Goal: Navigation & Orientation: Find specific page/section

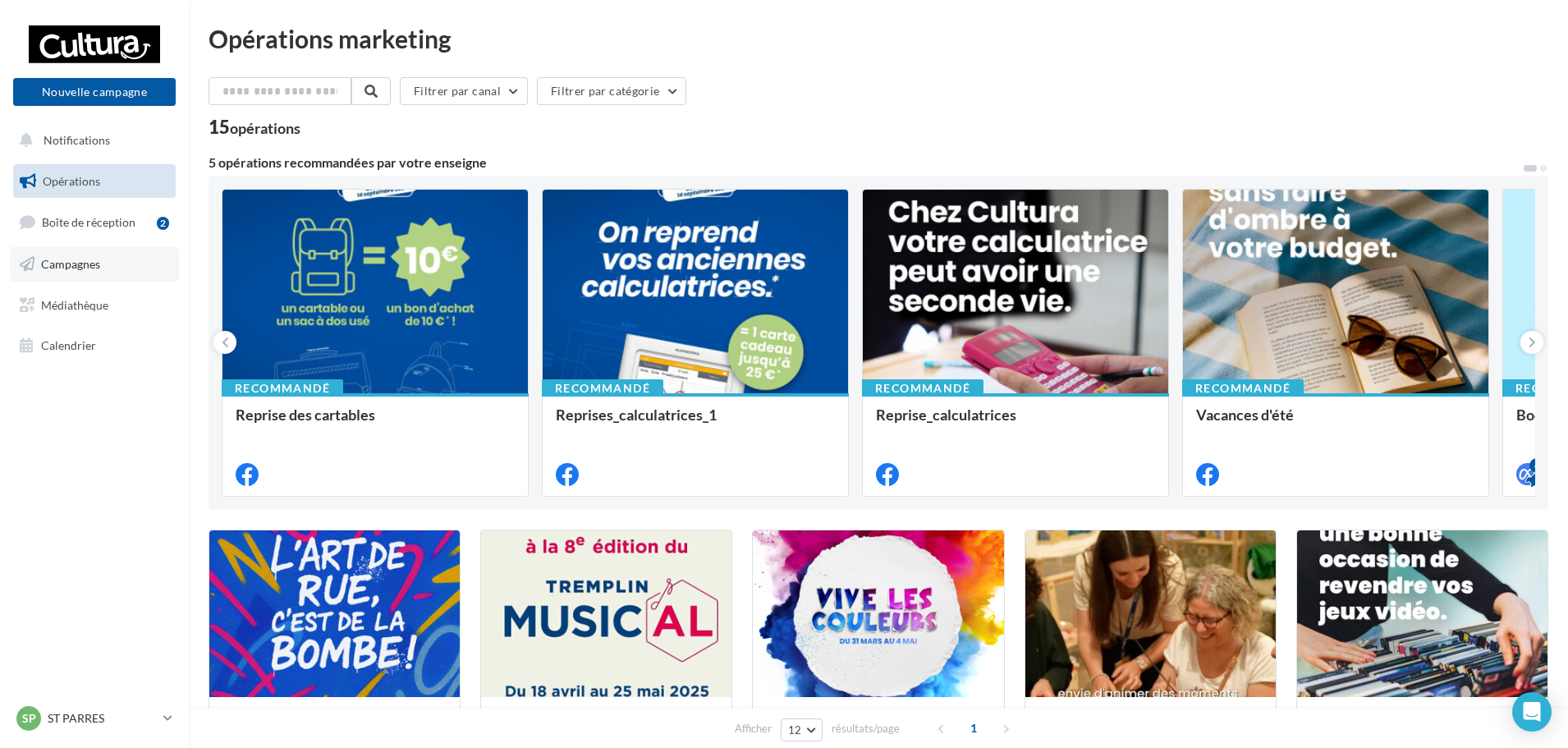
click at [93, 261] on span "Campagnes" at bounding box center [71, 264] width 59 height 14
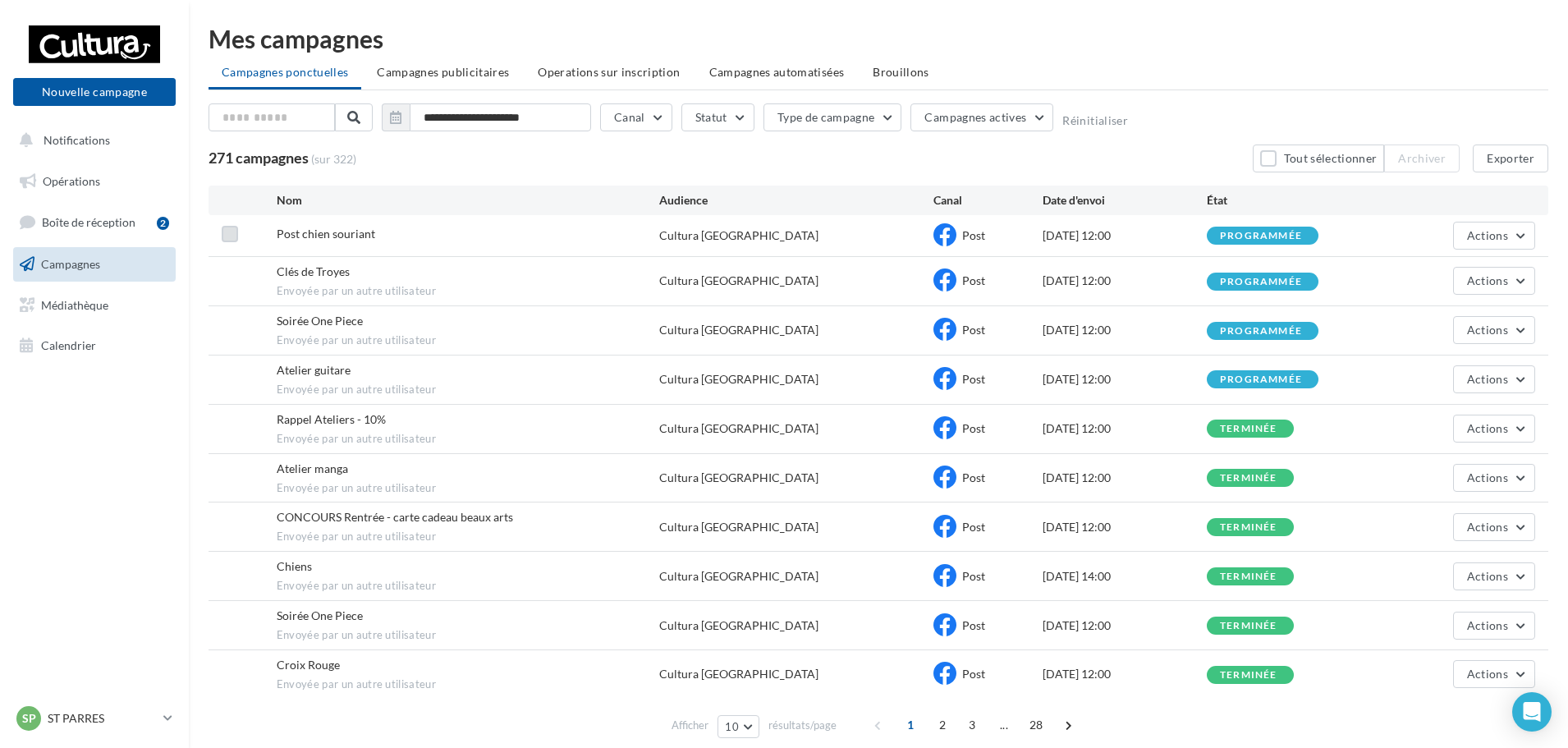
click at [227, 236] on label at bounding box center [229, 234] width 17 height 17
click at [235, 231] on label at bounding box center [229, 234] width 17 height 17
click at [231, 300] on div "Clés de Troyes Envoyée par un autre utilisateur Cultura Troyes Post 15/09/2025 …" at bounding box center [878, 282] width 1340 height 49
click at [232, 285] on div "Clés de Troyes Envoyée par un autre utilisateur Cultura Troyes Post 15/09/2025 …" at bounding box center [878, 282] width 1340 height 49
click at [1139, 133] on div "**********" at bounding box center [878, 121] width 1340 height 35
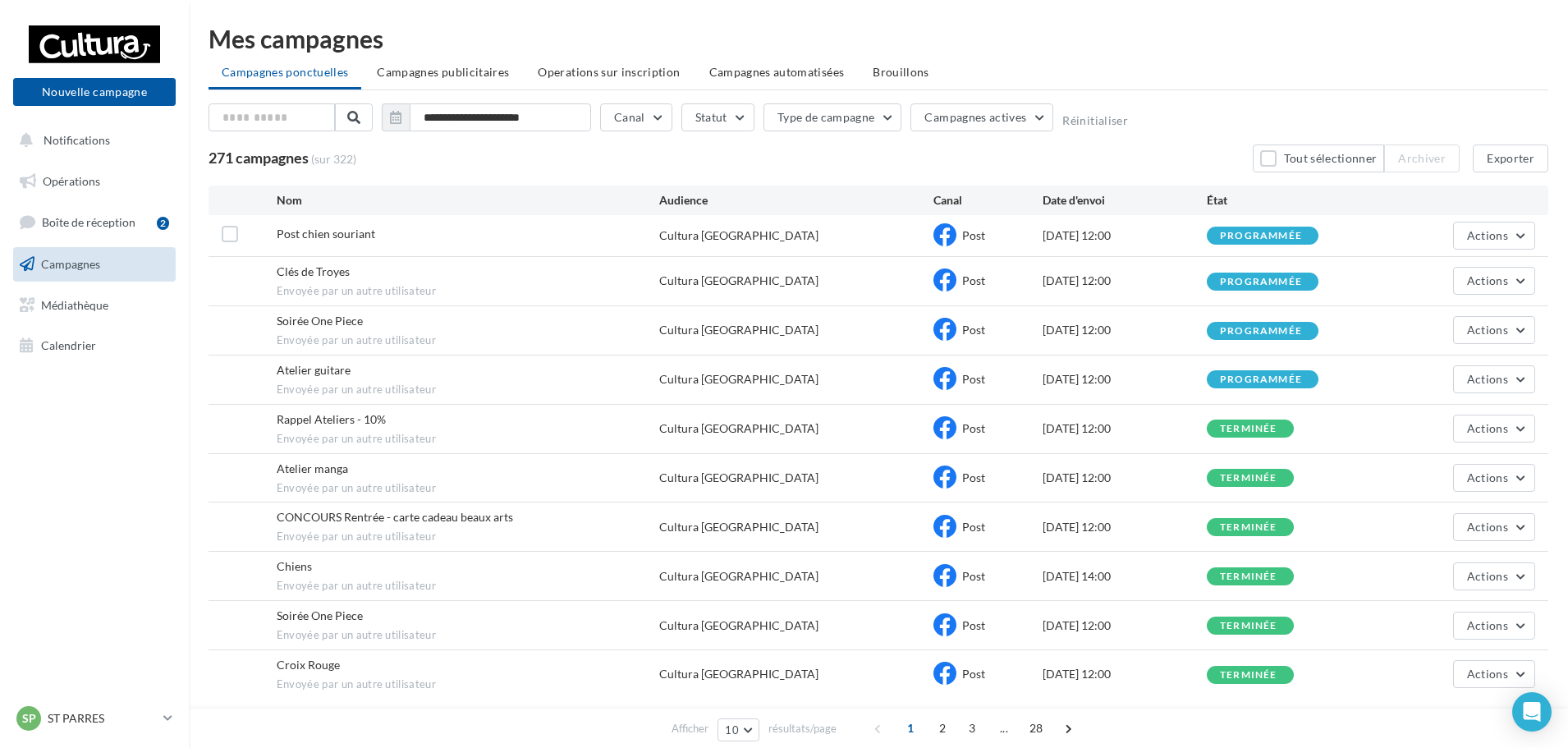
click at [1436, 42] on div "Mes campagnes" at bounding box center [878, 38] width 1340 height 24
click at [1435, 45] on div "Mes campagnes" at bounding box center [878, 38] width 1340 height 24
click at [1426, 46] on div "Mes campagnes" at bounding box center [878, 38] width 1340 height 24
click at [1399, 60] on ul "Campagnes ponctuelles Campagnes publicitaires Operations sur inscription Campag…" at bounding box center [878, 74] width 1340 height 33
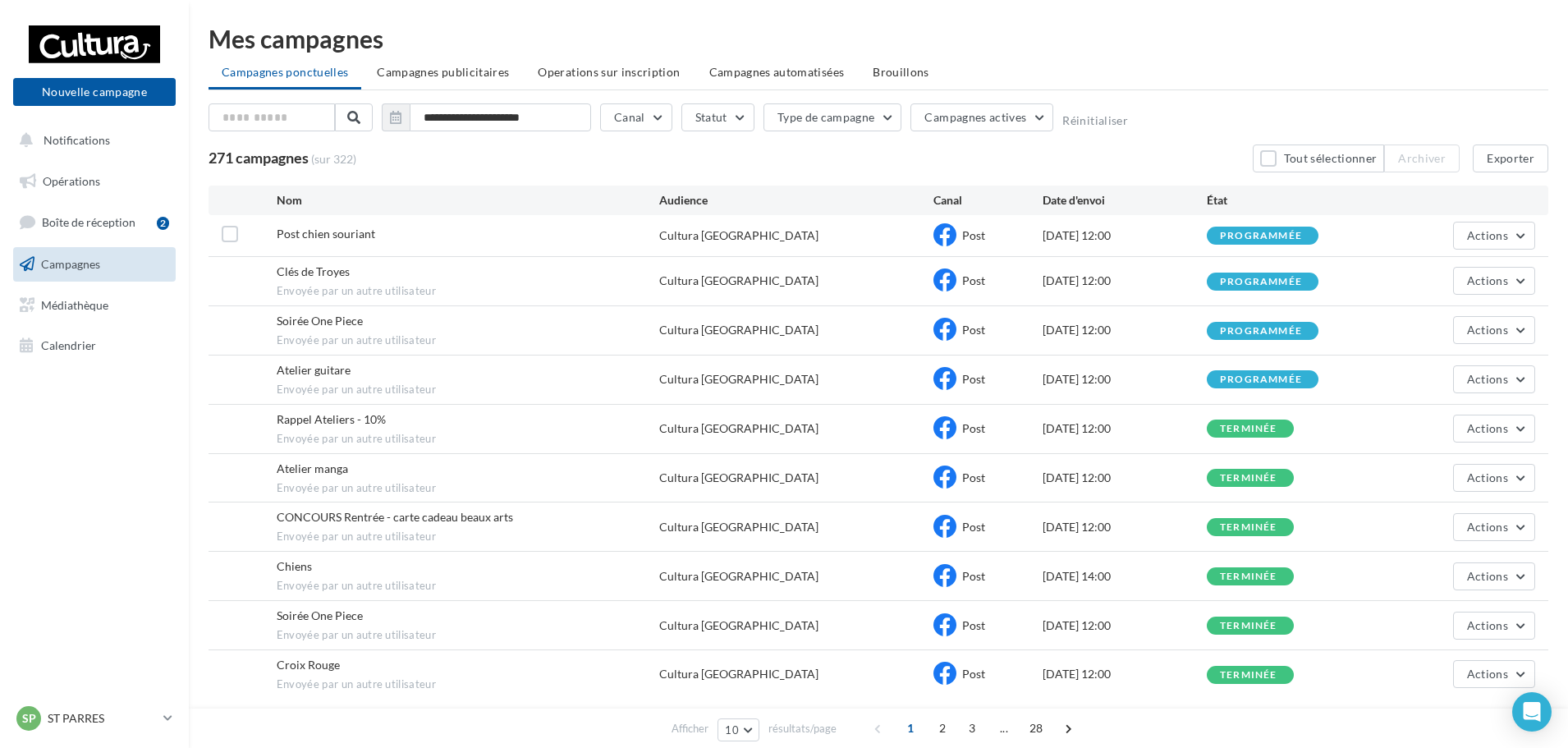
drag, startPoint x: 1389, startPoint y: 66, endPoint x: 1334, endPoint y: 105, distance: 67.4
click at [1388, 67] on ul "Campagnes ponctuelles Campagnes publicitaires Operations sur inscription Campag…" at bounding box center [878, 74] width 1340 height 33
drag, startPoint x: 1334, startPoint y: 105, endPoint x: 1317, endPoint y: 101, distance: 17.5
click at [1334, 104] on div "**********" at bounding box center [878, 121] width 1340 height 35
click at [1318, 101] on div "**********" at bounding box center [878, 385] width 1340 height 718
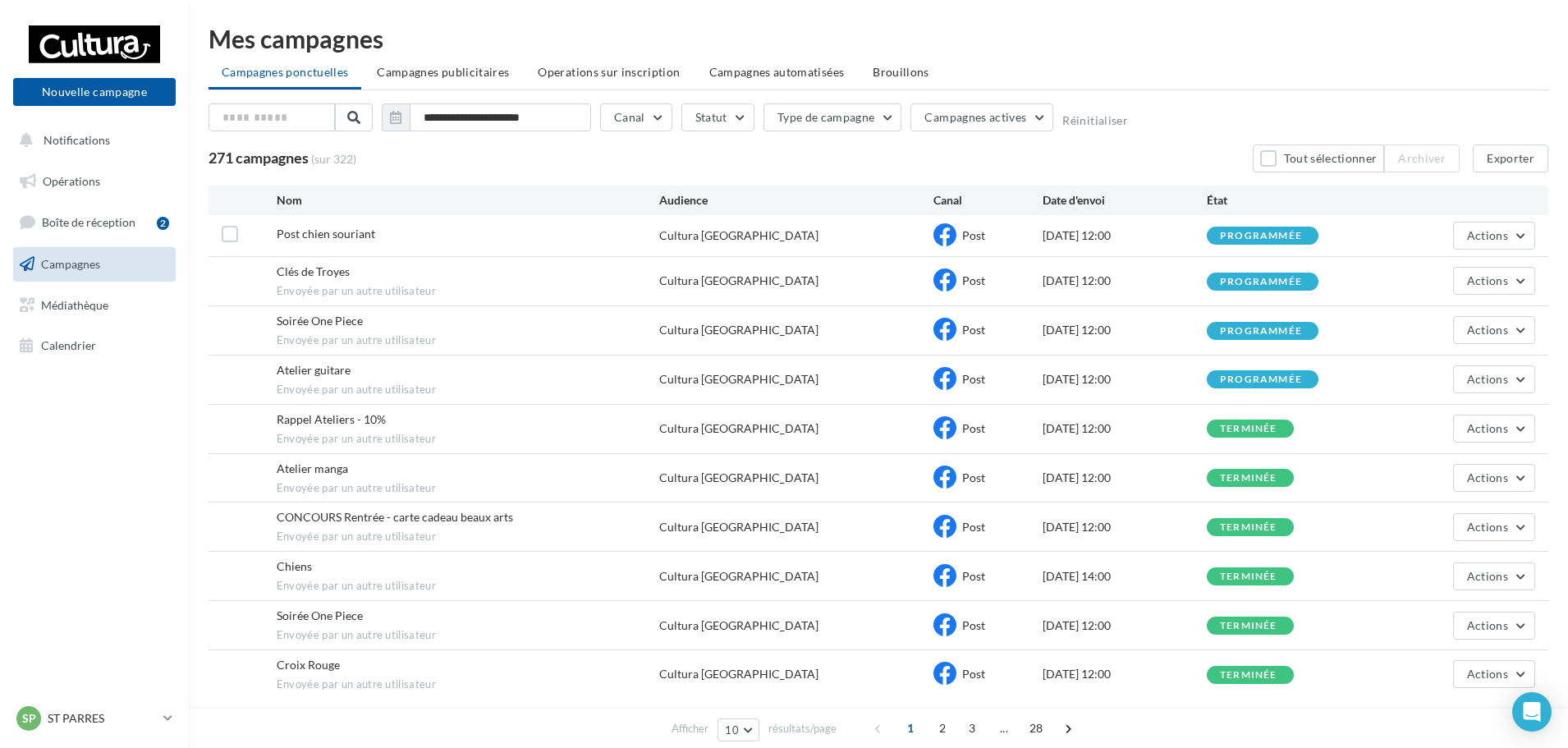
drag, startPoint x: 1303, startPoint y: 93, endPoint x: 1294, endPoint y: 86, distance: 11.4
click at [1299, 89] on div "**********" at bounding box center [878, 385] width 1340 height 718
click at [1289, 85] on ul "Campagnes ponctuelles Campagnes publicitaires Operations sur inscription Campag…" at bounding box center [878, 74] width 1340 height 33
click at [126, 219] on span "Boîte de réception" at bounding box center [88, 222] width 93 height 14
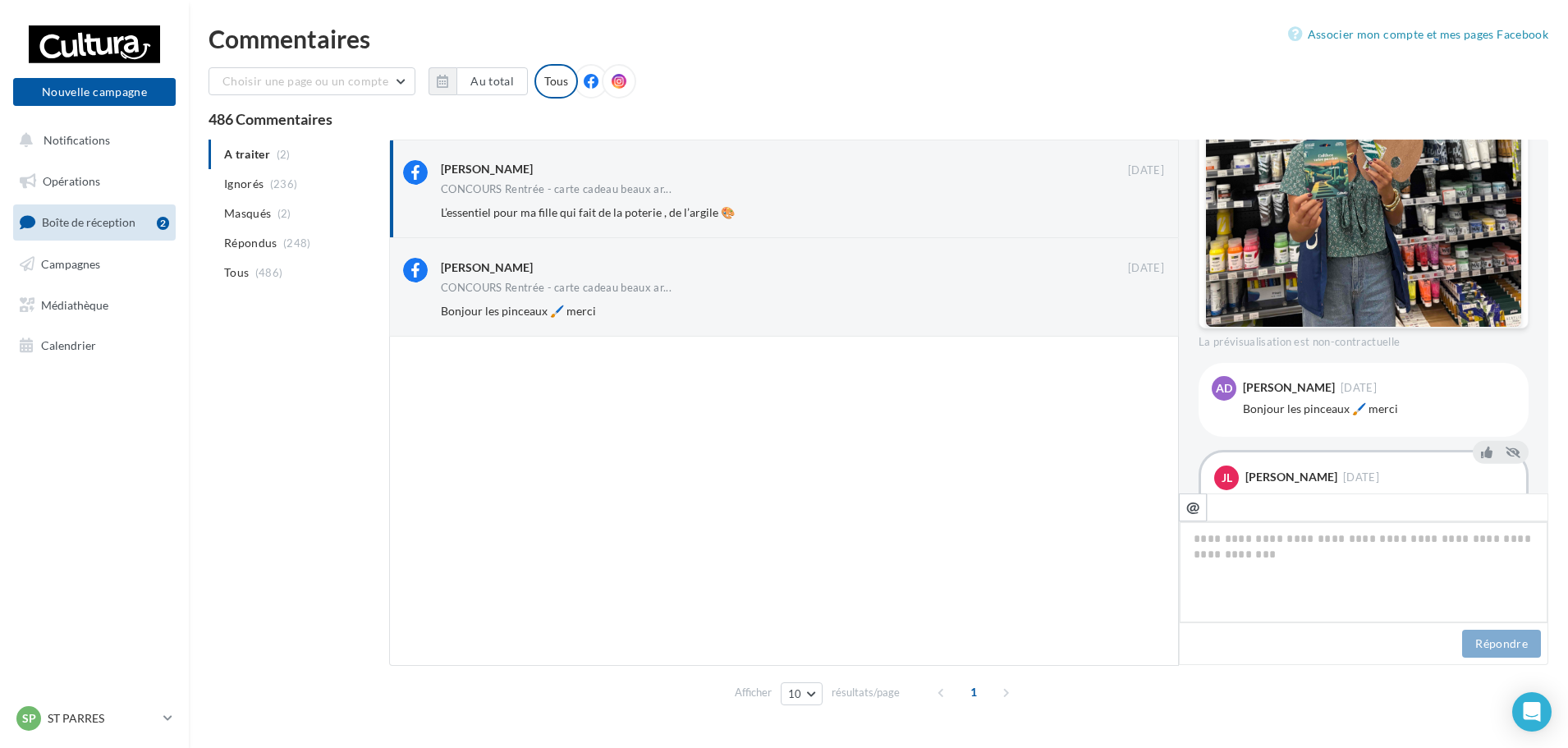
scroll to position [654, 0]
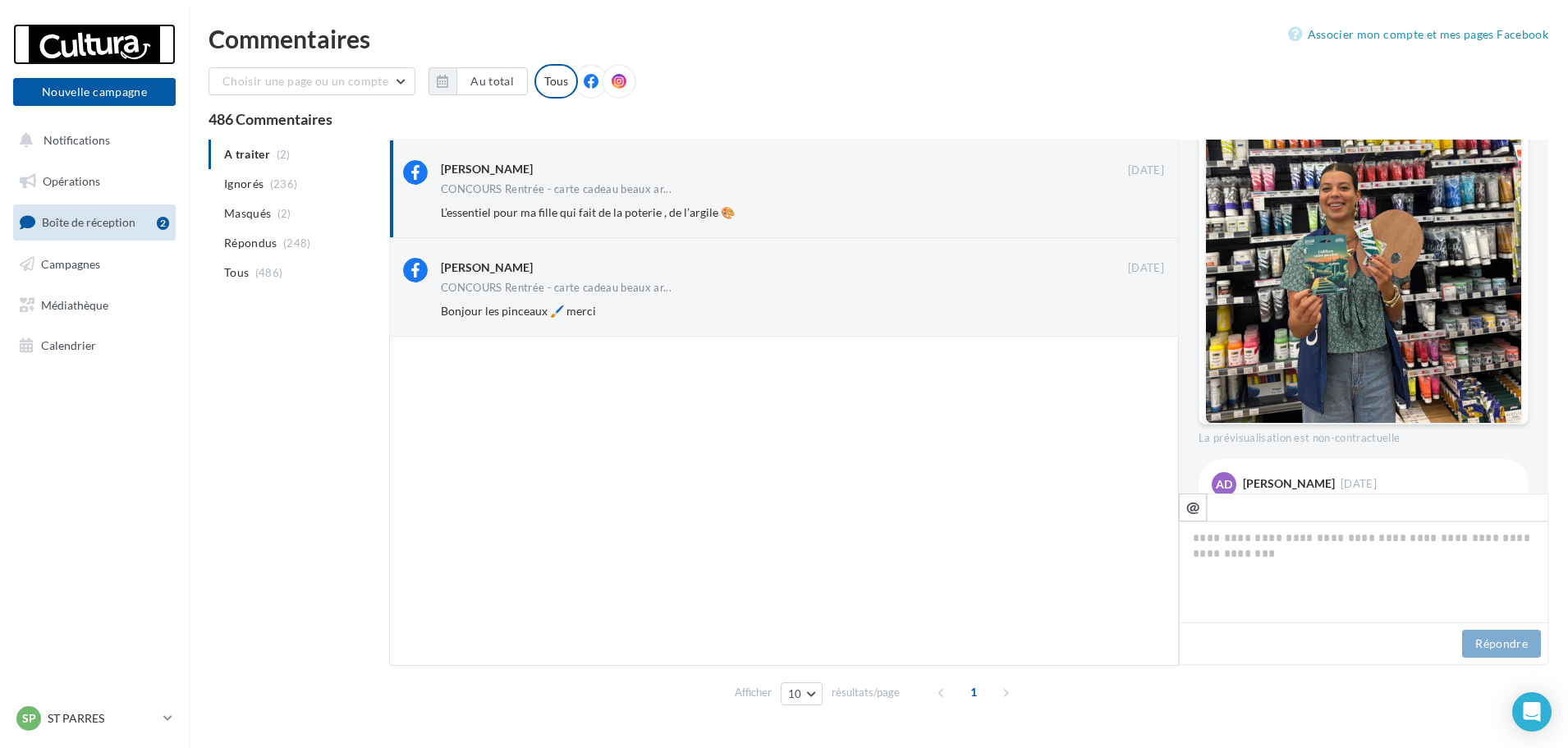
click at [95, 36] on div at bounding box center [94, 44] width 132 height 41
